Goal: Find specific page/section: Find specific page/section

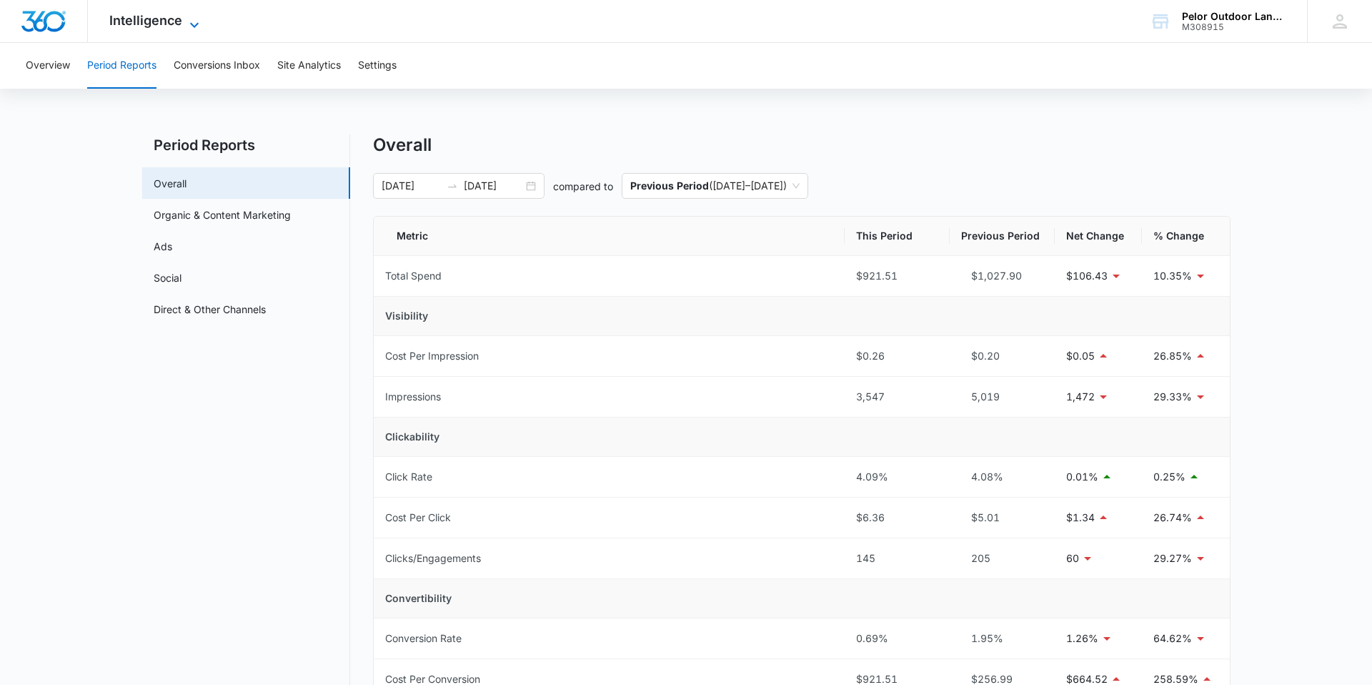
click at [164, 25] on span "Intelligence" at bounding box center [145, 20] width 73 height 15
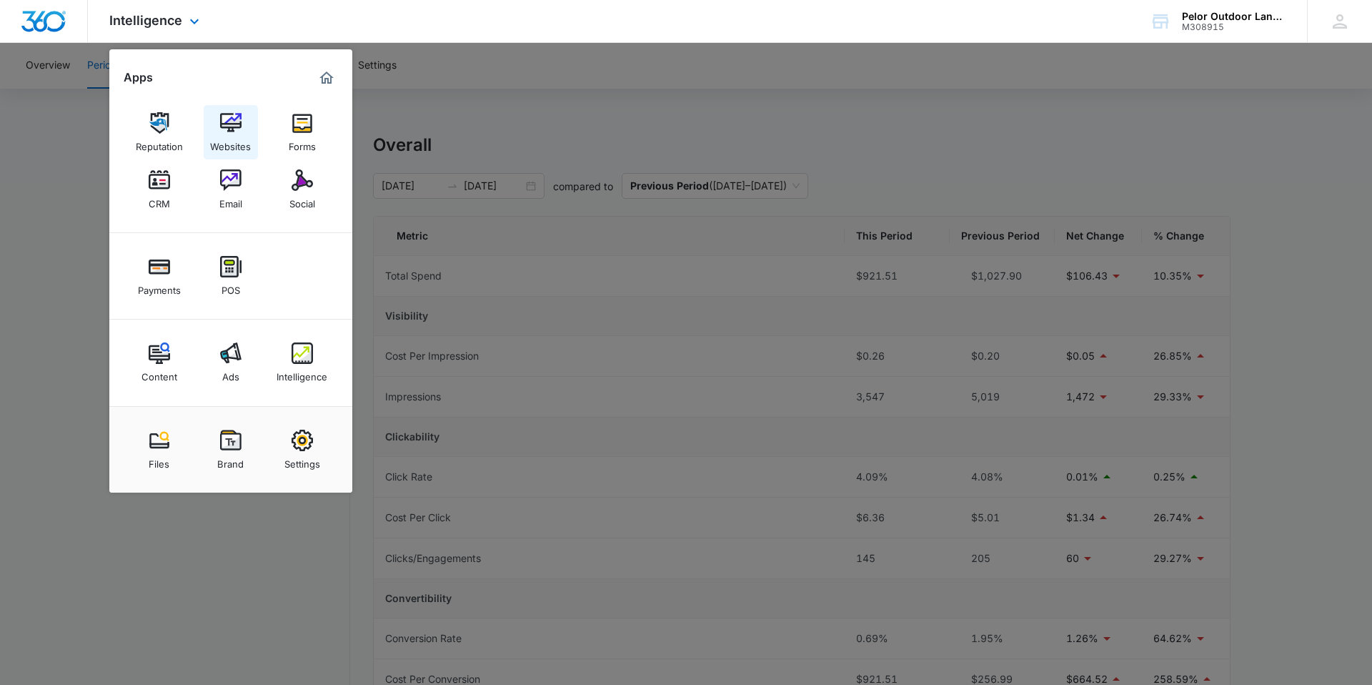
click at [239, 125] on img at bounding box center [230, 122] width 21 height 21
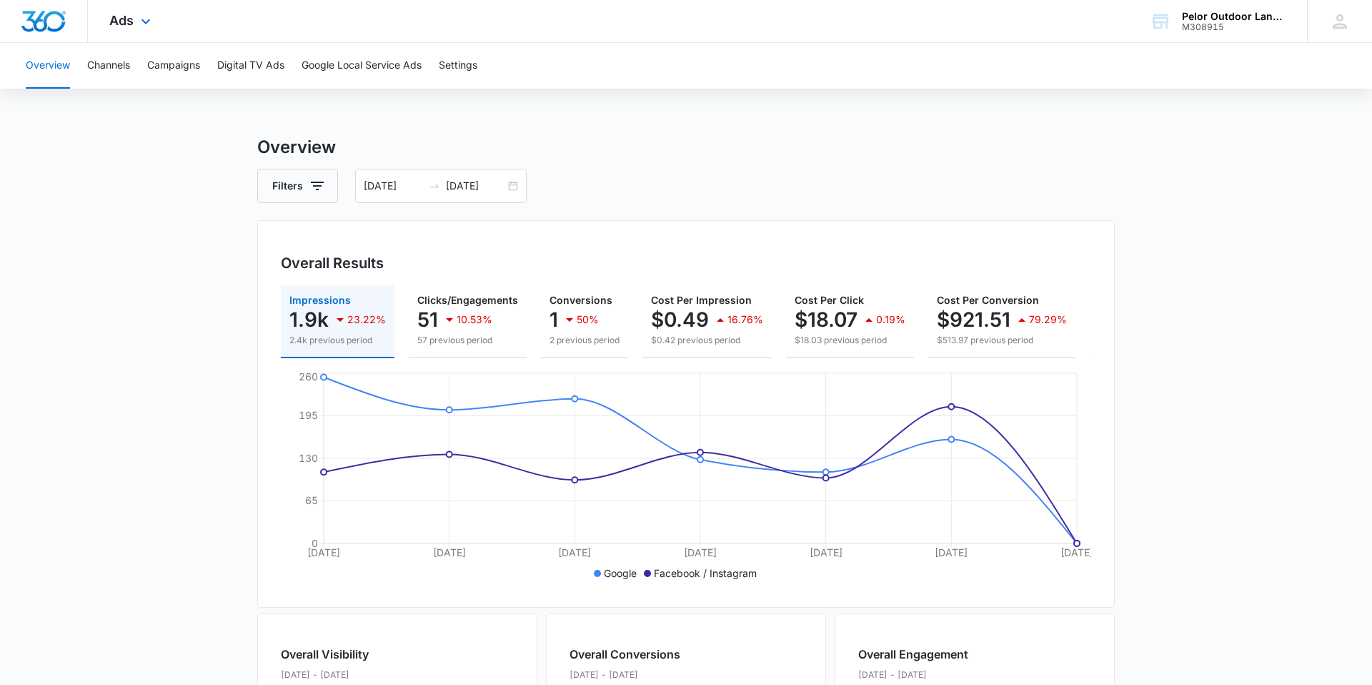
click at [134, 24] on div "Ads Apps Reputation Websites Forms CRM Email Social Payments POS Content Ads In…" at bounding box center [132, 21] width 88 height 42
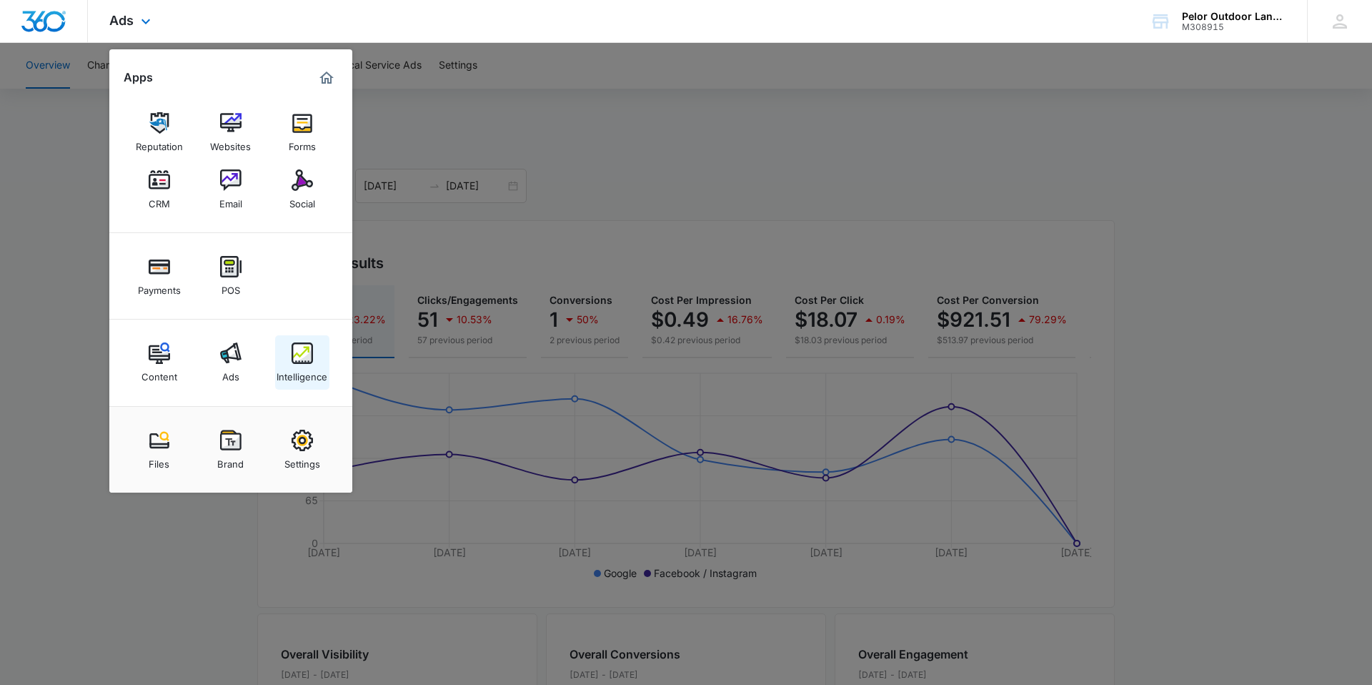
click at [278, 357] on link "Intelligence" at bounding box center [302, 362] width 54 height 54
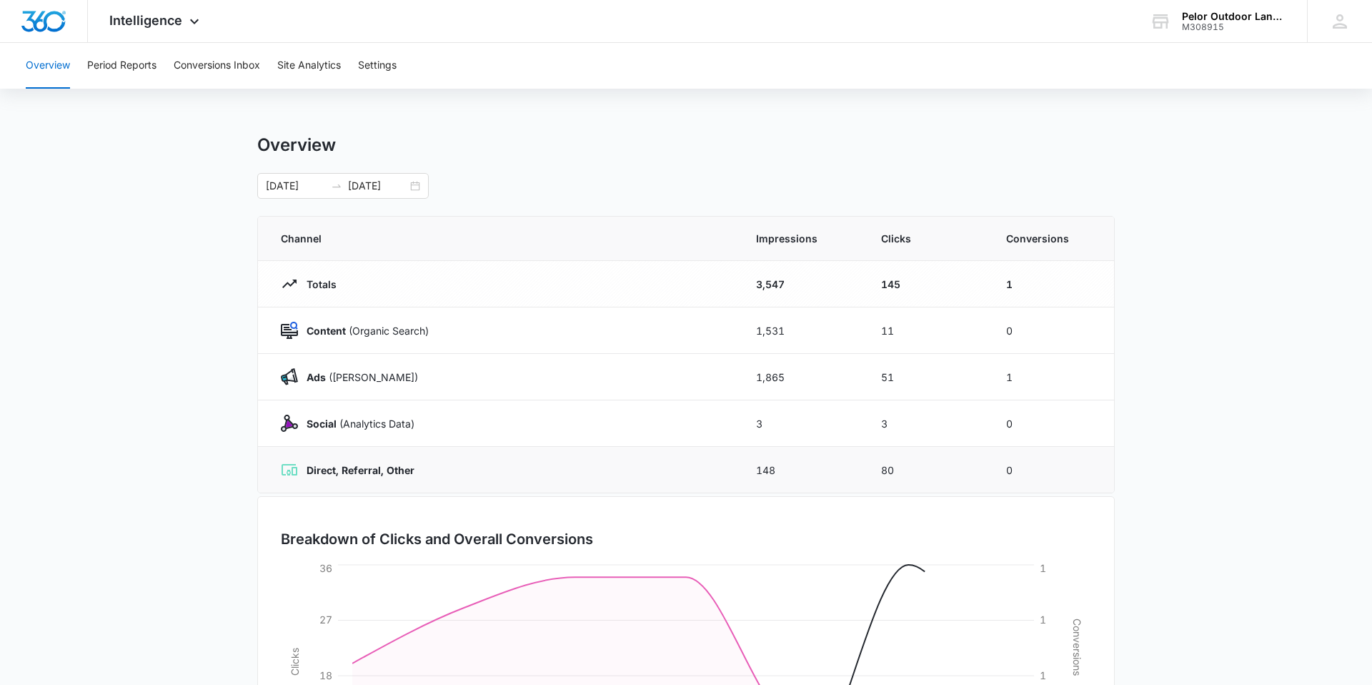
scroll to position [200, 0]
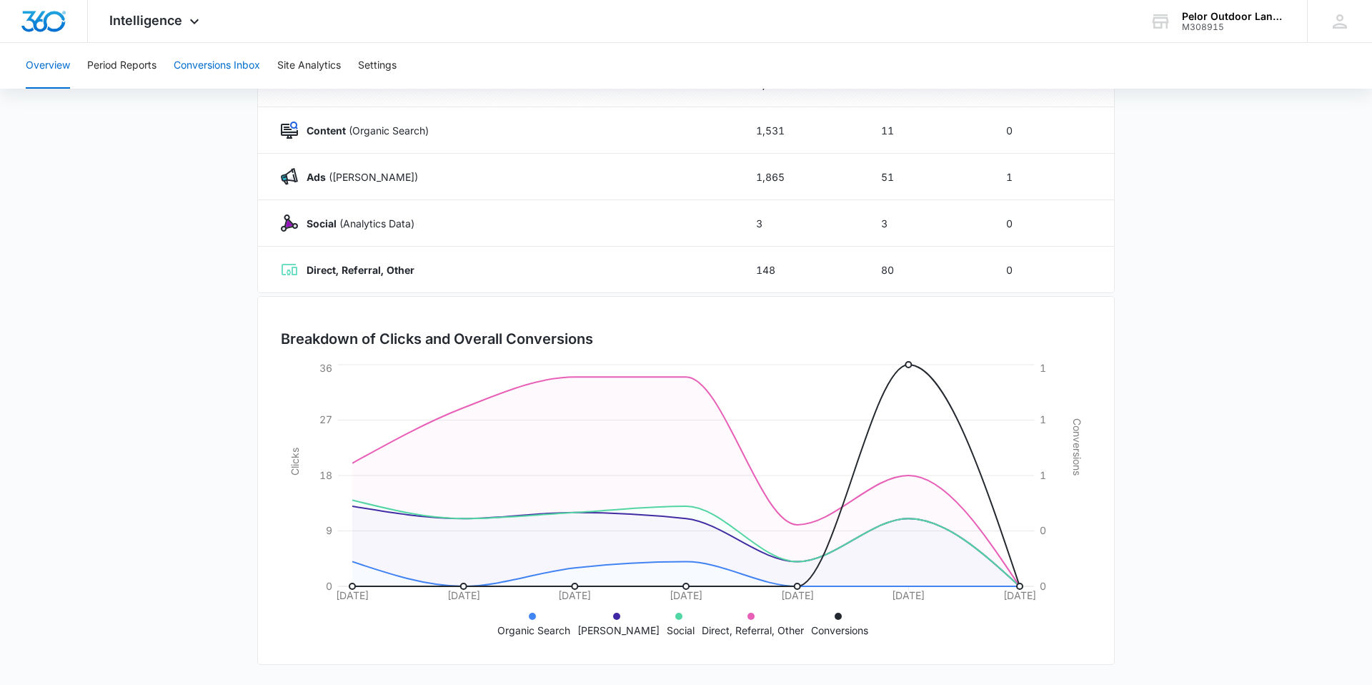
click at [214, 70] on button "Conversions Inbox" at bounding box center [217, 66] width 86 height 46
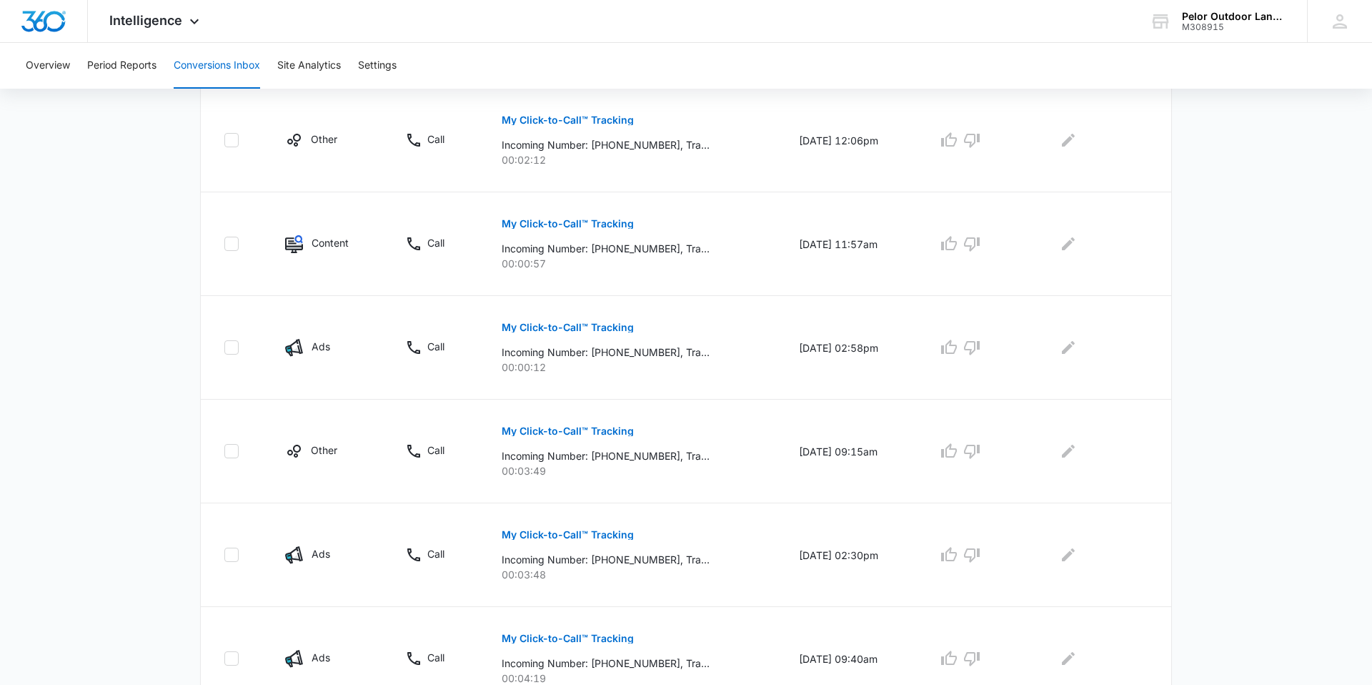
scroll to position [752, 0]
